Goal: Task Accomplishment & Management: Manage account settings

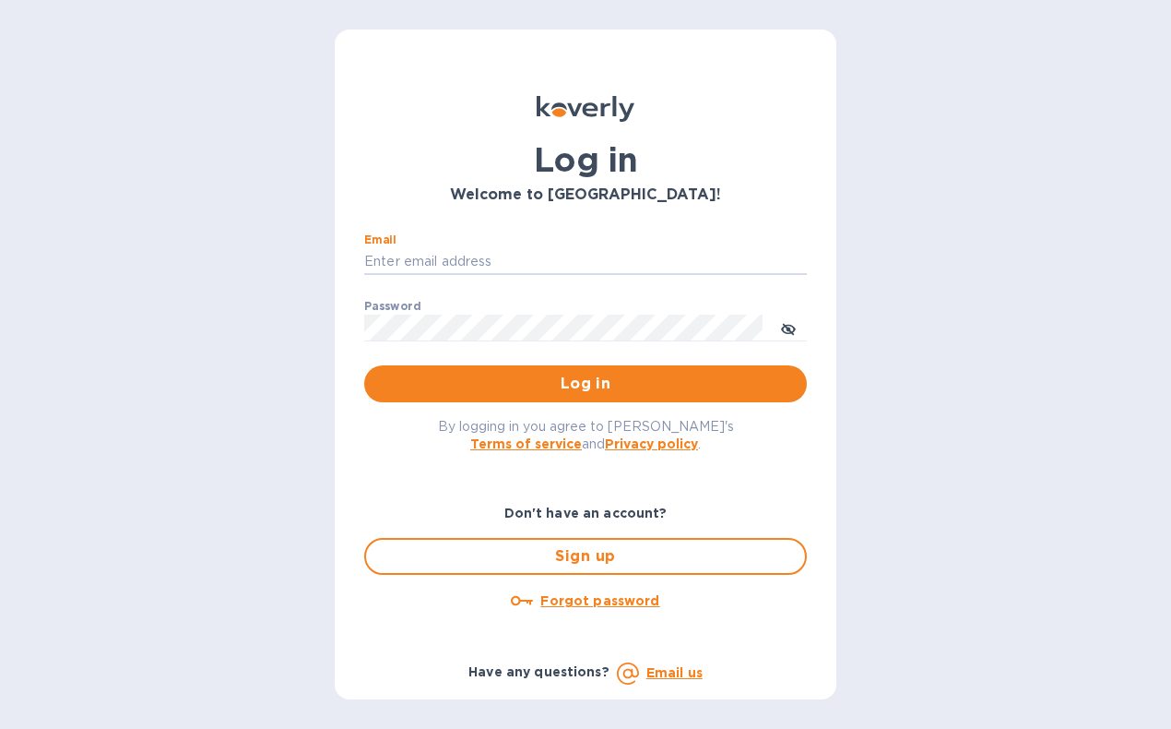
type input "[EMAIL_ADDRESS][DOMAIN_NAME]"
click at [586, 383] on button "Log in" at bounding box center [585, 383] width 443 height 37
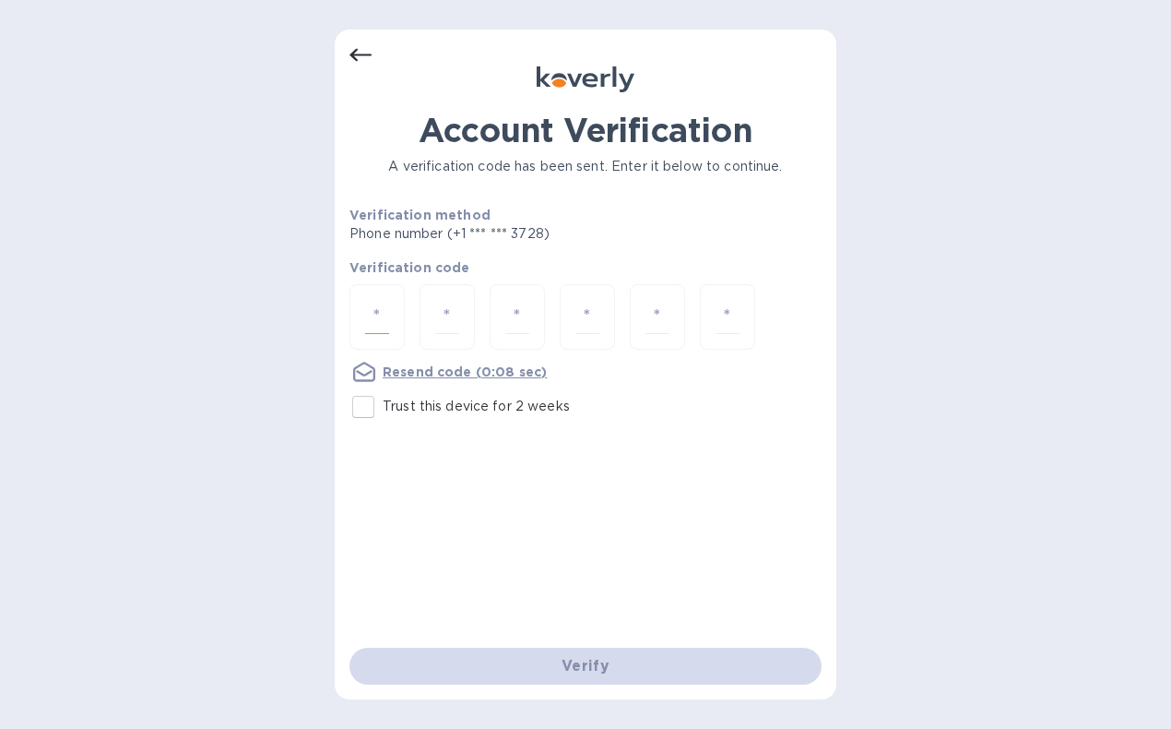
click at [387, 316] on input "number" at bounding box center [377, 317] width 24 height 34
type input "8"
type input "3"
type input "5"
type input "4"
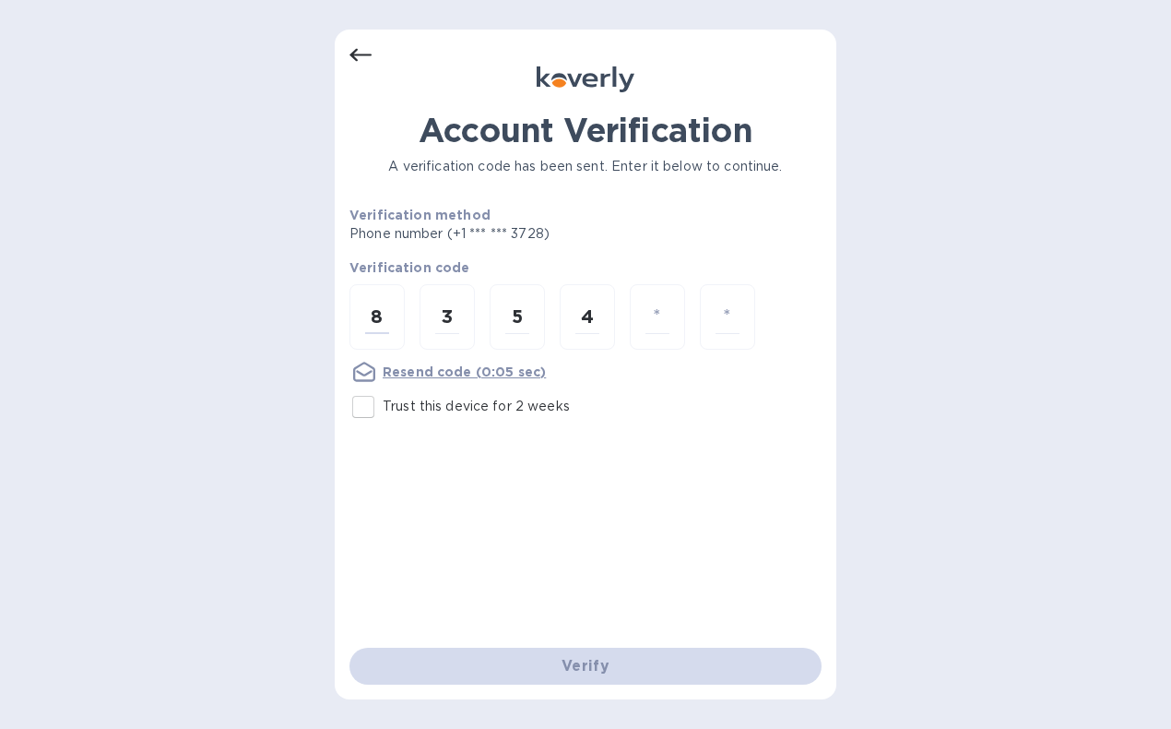
type input "3"
type input "7"
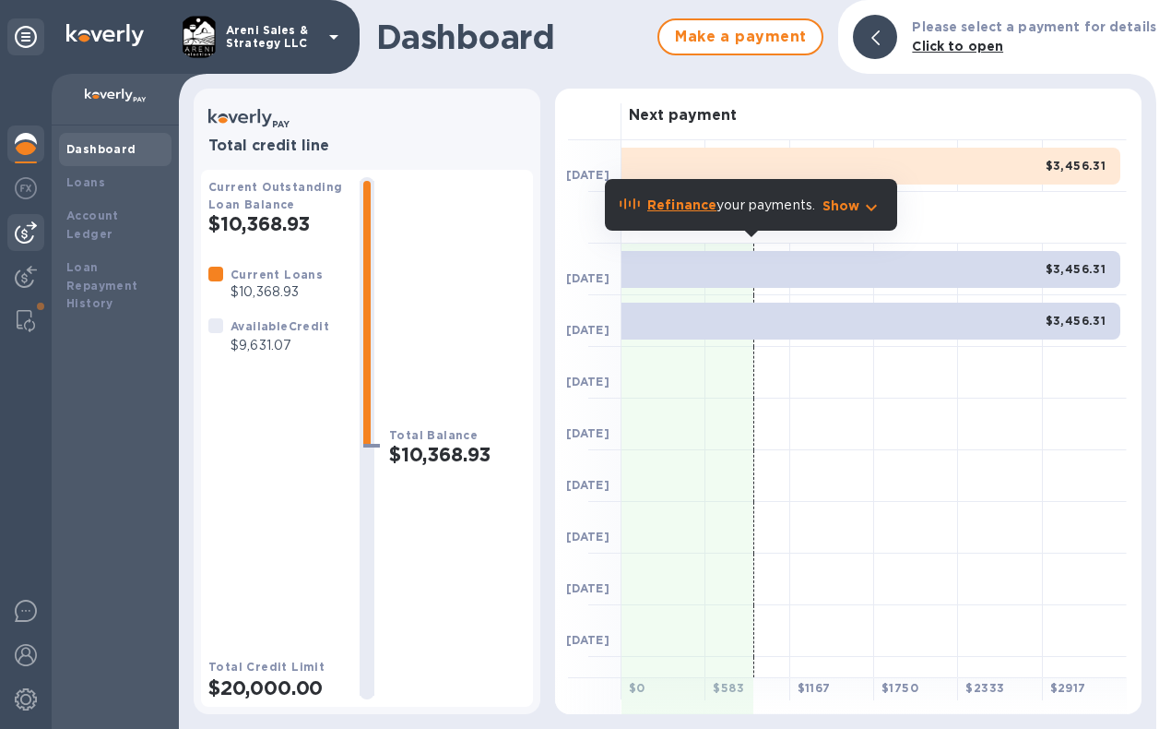
click at [24, 220] on div at bounding box center [25, 232] width 37 height 37
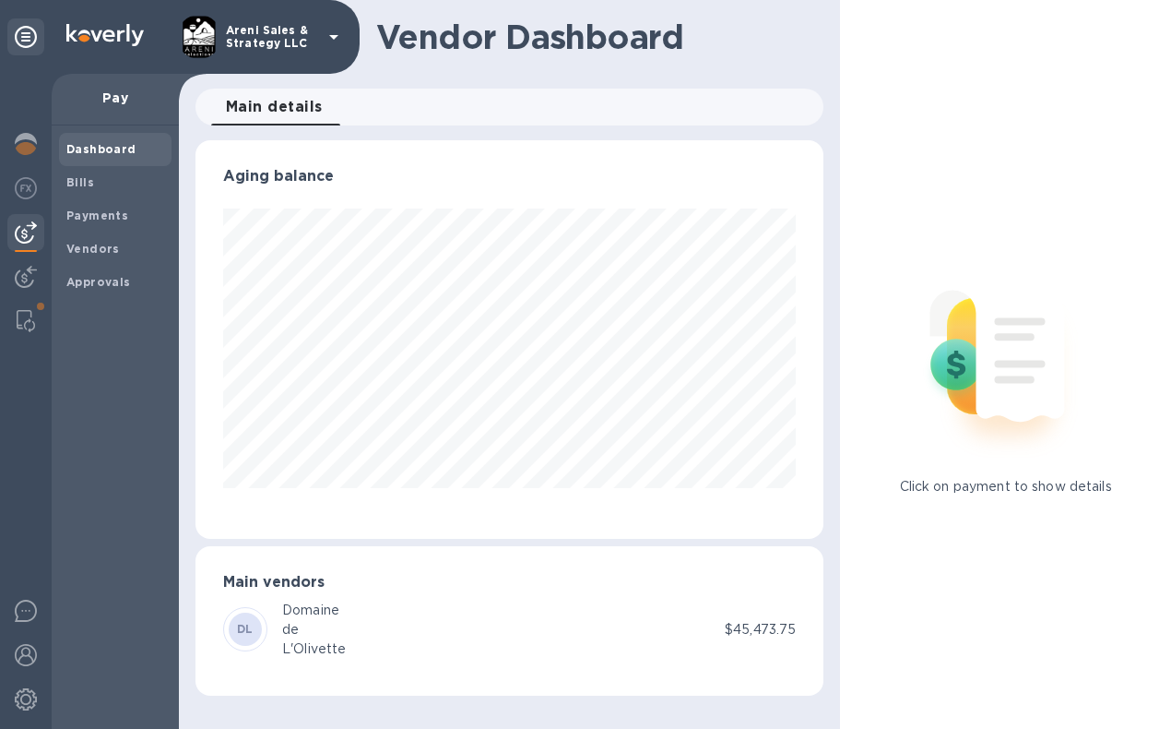
scroll to position [398, 629]
click at [101, 180] on span "Bills" at bounding box center [115, 182] width 98 height 18
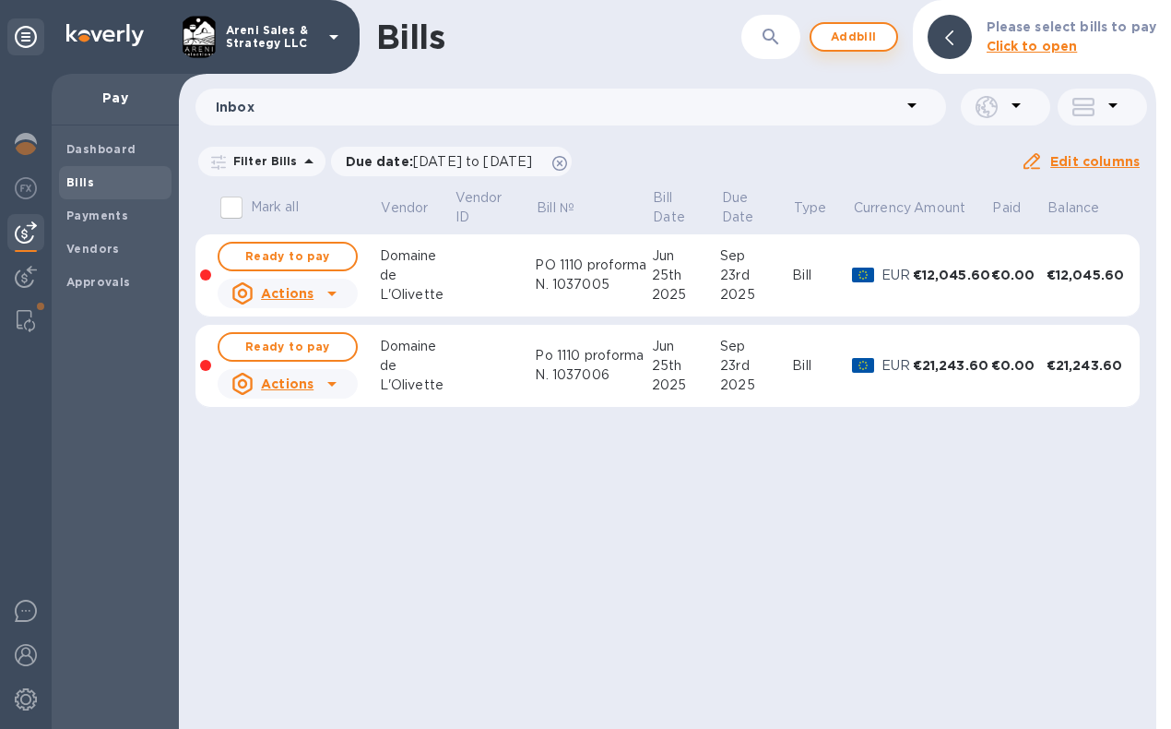
click at [869, 34] on span "Add bill" at bounding box center [853, 37] width 55 height 22
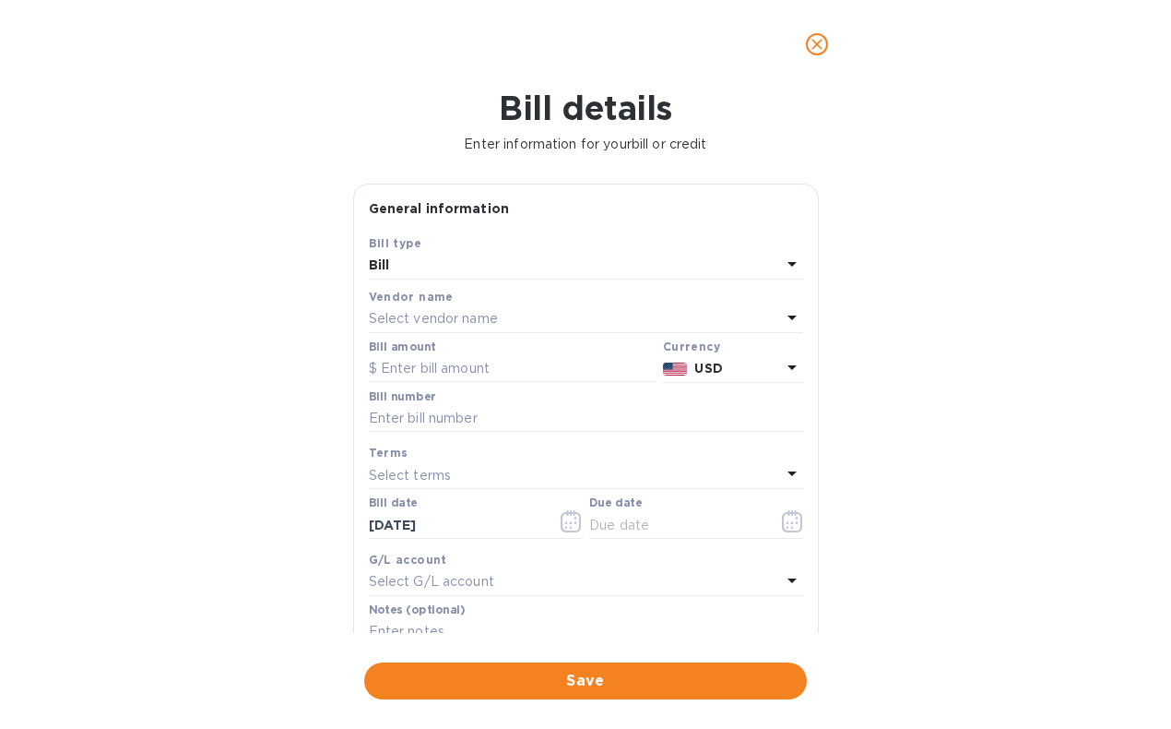
click at [429, 318] on p "Select vendor name" at bounding box center [433, 318] width 129 height 19
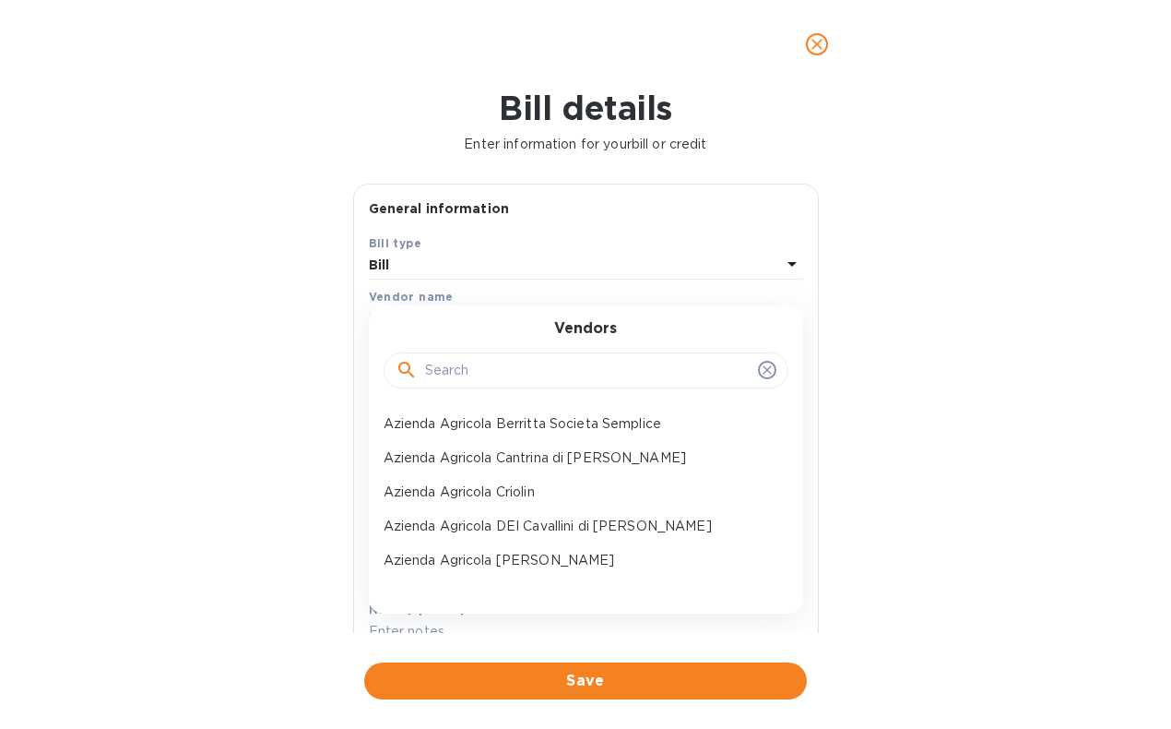
click at [440, 373] on input "text" at bounding box center [588, 371] width 326 height 28
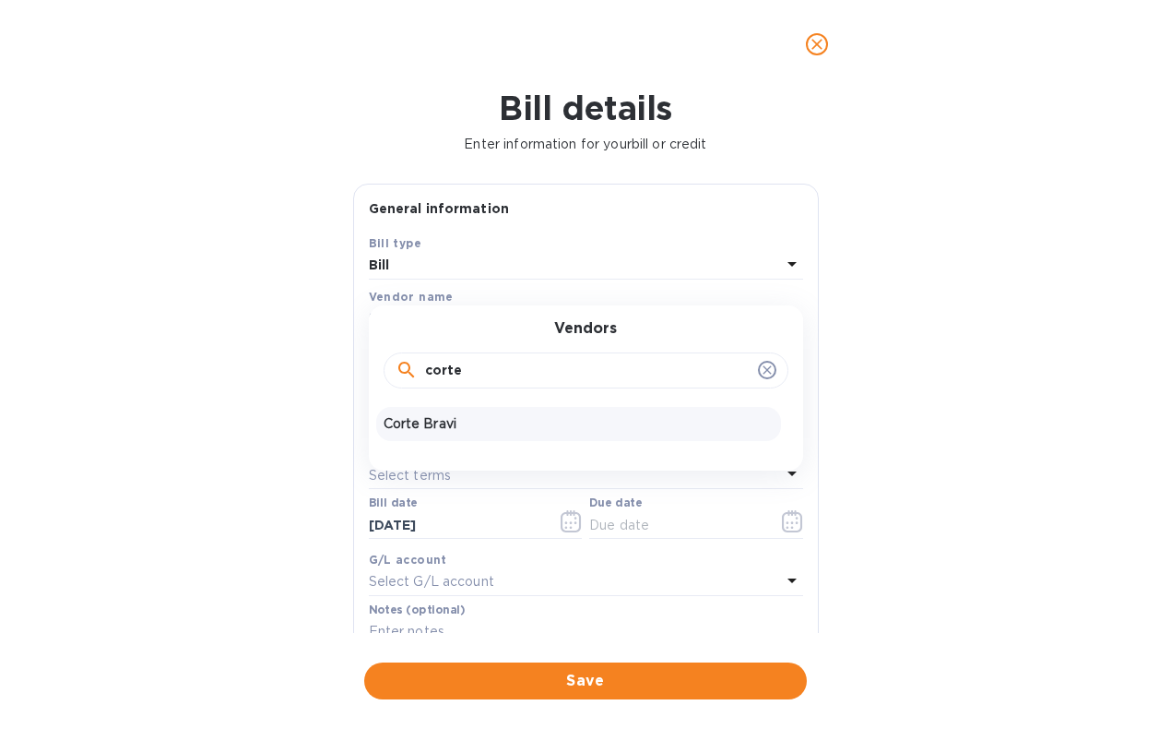
type input "corte"
click at [408, 420] on p "Corte Bravi" at bounding box center [579, 423] width 390 height 19
type input "01/04/2026"
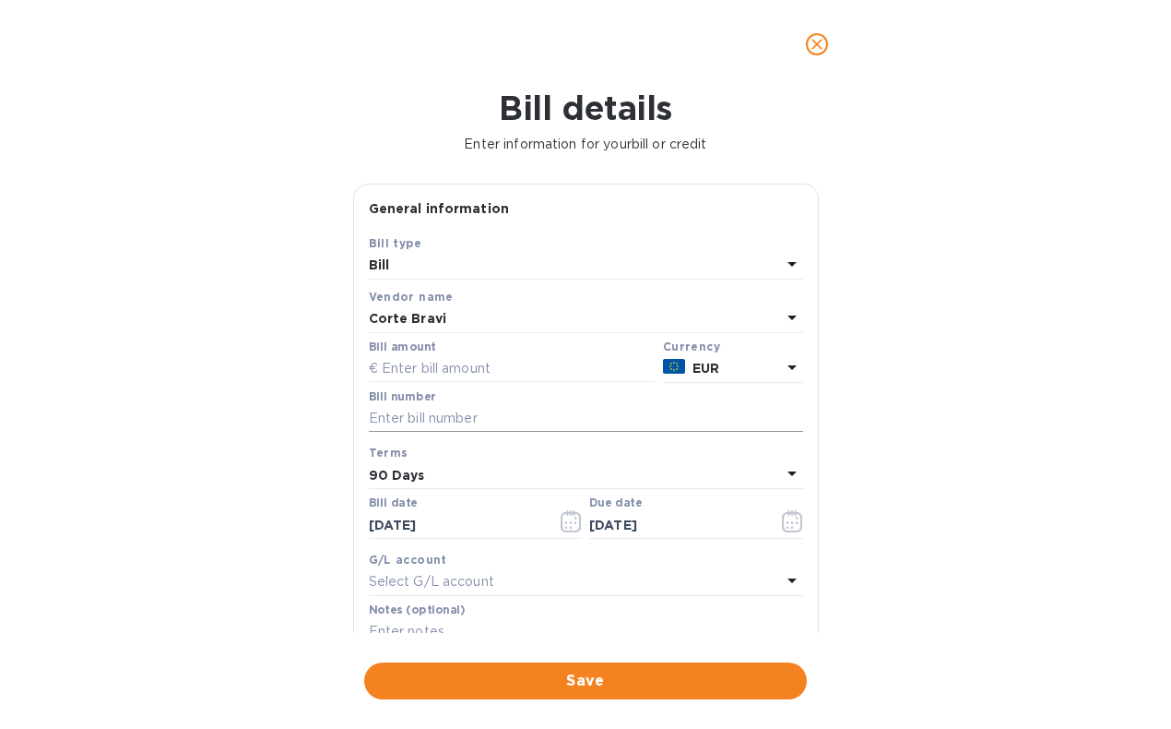
click at [509, 422] on input "text" at bounding box center [586, 419] width 434 height 28
click at [465, 417] on input "text" at bounding box center [586, 419] width 434 height 28
type input "PO 1175 Pro Forma 000105/25"
click at [570, 519] on icon "button" at bounding box center [571, 521] width 21 height 22
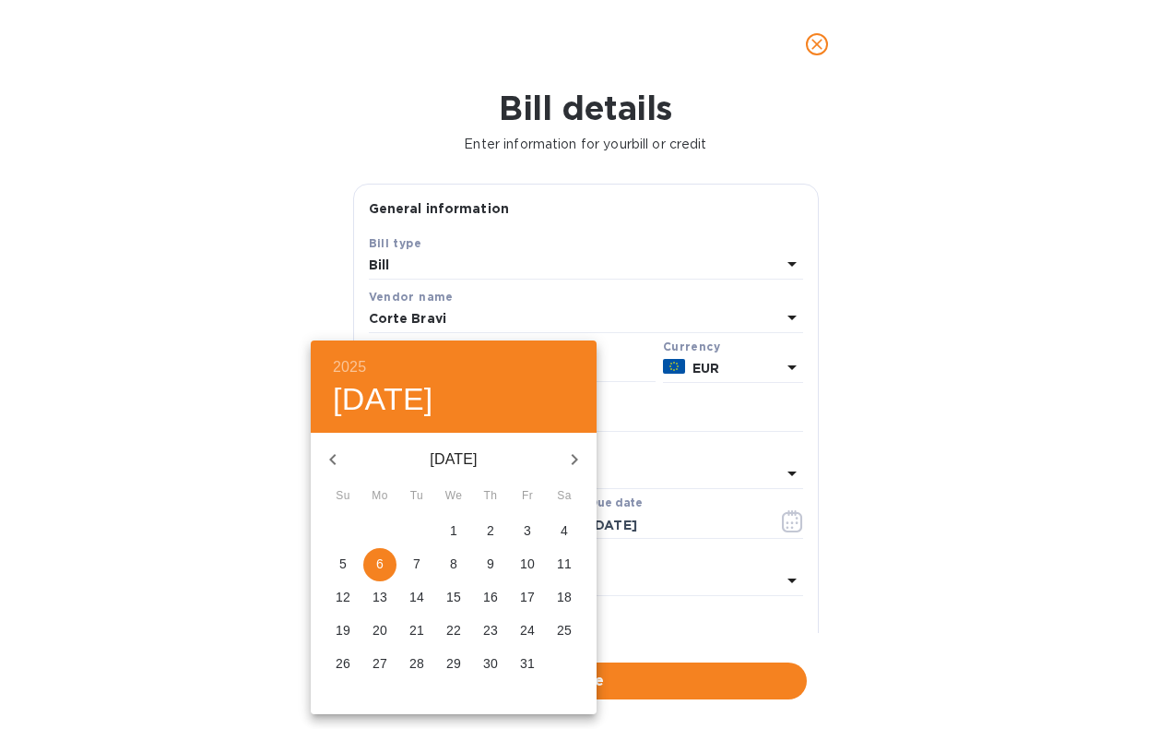
click at [814, 45] on div at bounding box center [585, 364] width 1171 height 729
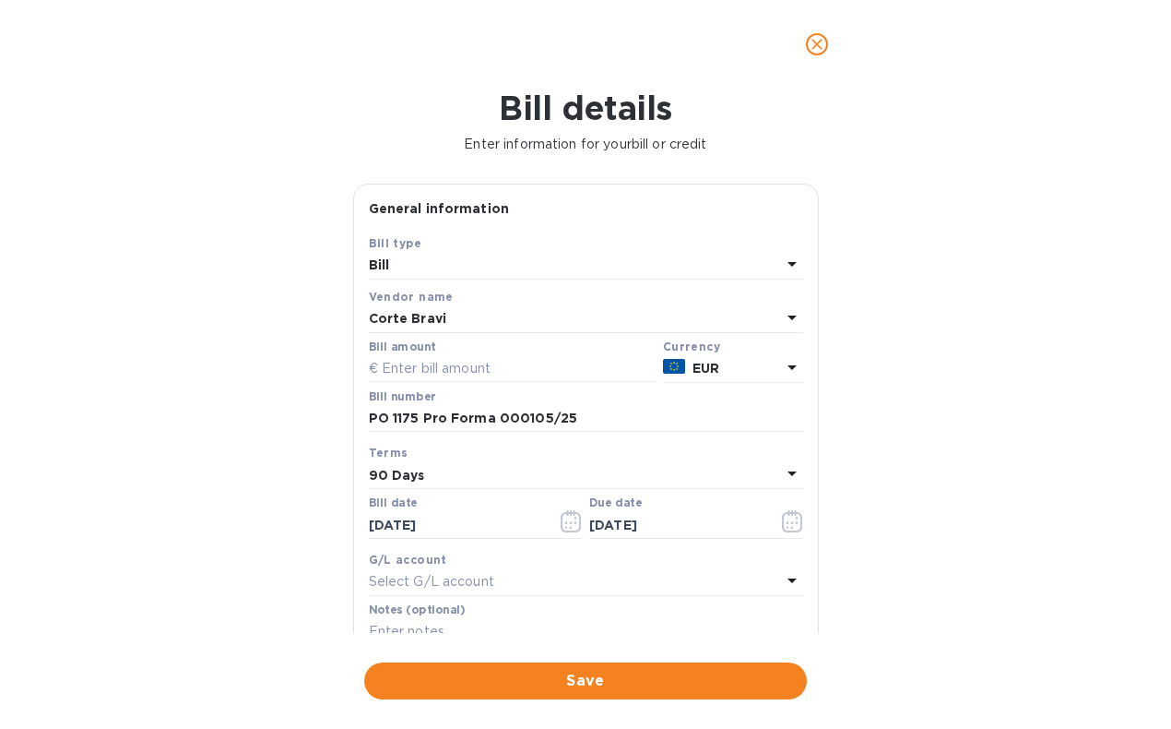
click at [815, 47] on icon "close" at bounding box center [817, 44] width 11 height 11
